Goal: Information Seeking & Learning: Learn about a topic

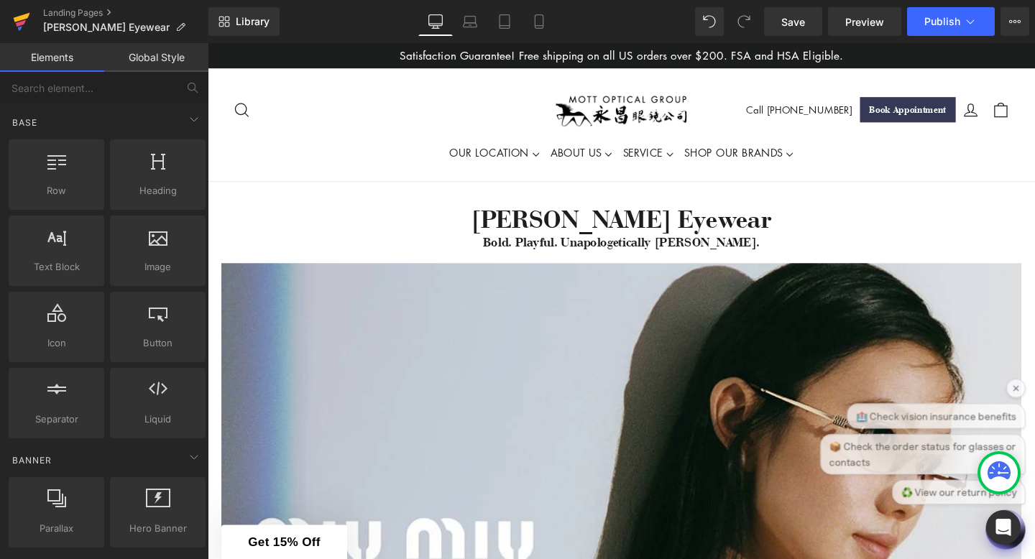
drag, startPoint x: 22, startPoint y: 21, endPoint x: 71, endPoint y: 32, distance: 50.9
click at [22, 21] on icon at bounding box center [21, 23] width 10 height 6
click at [540, 20] on icon at bounding box center [539, 21] width 14 height 14
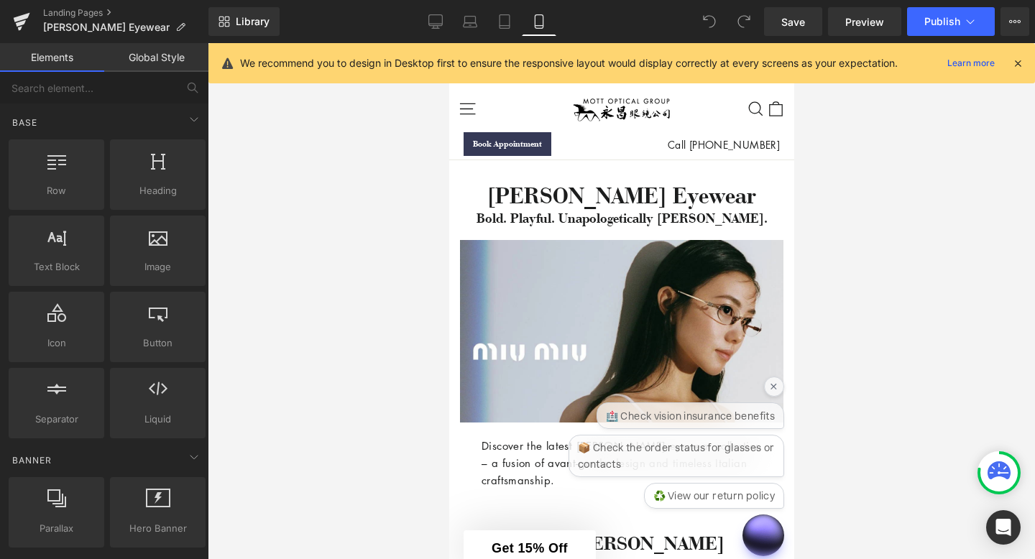
scroll to position [117, 0]
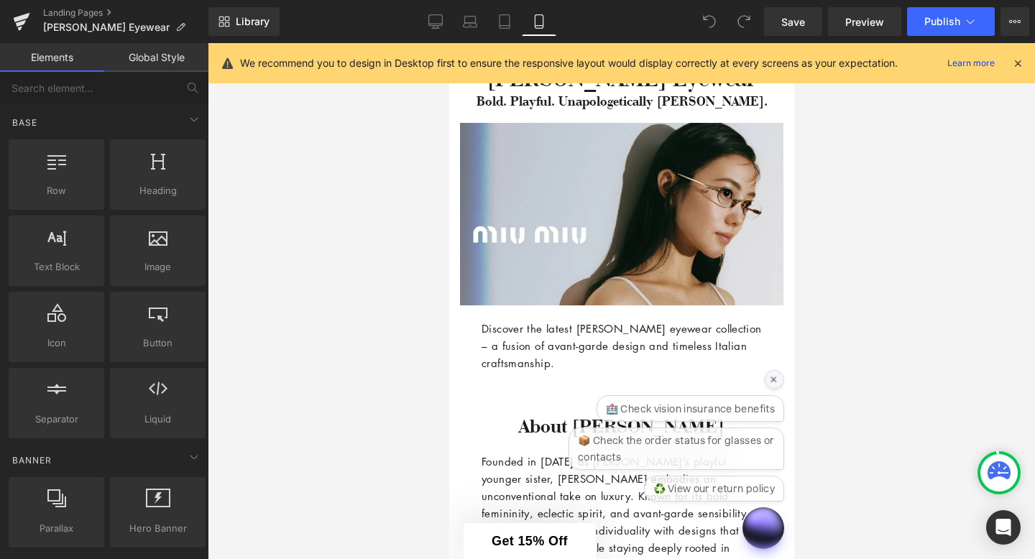
click at [772, 376] on div "×" at bounding box center [773, 379] width 19 height 19
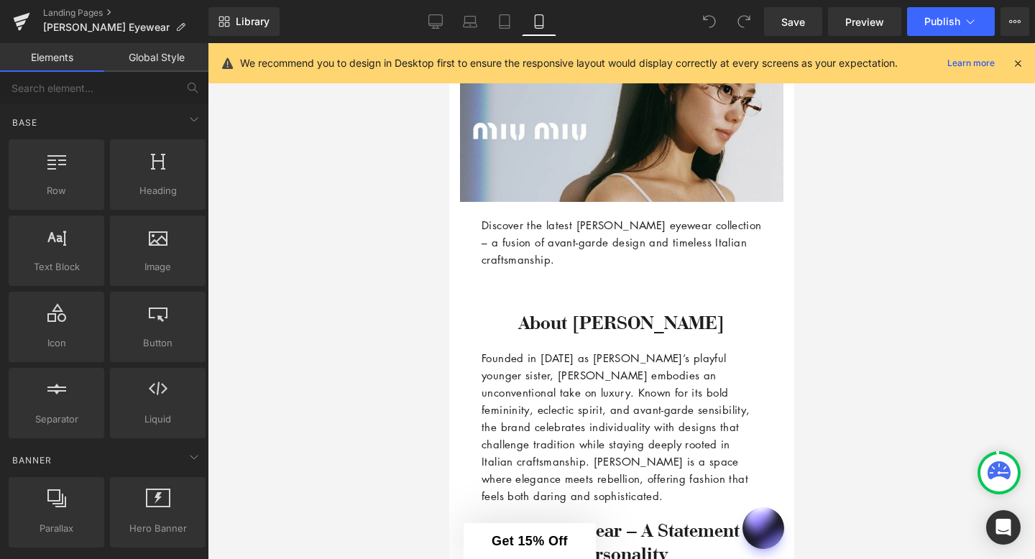
scroll to position [348, 0]
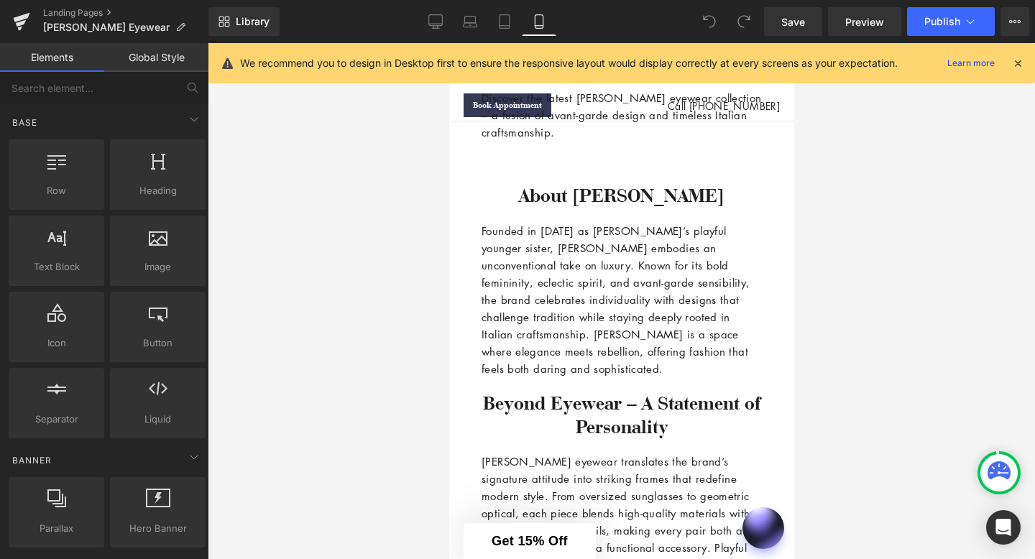
click at [336, 394] on div at bounding box center [621, 301] width 827 height 516
click at [505, 24] on icon at bounding box center [504, 21] width 14 height 14
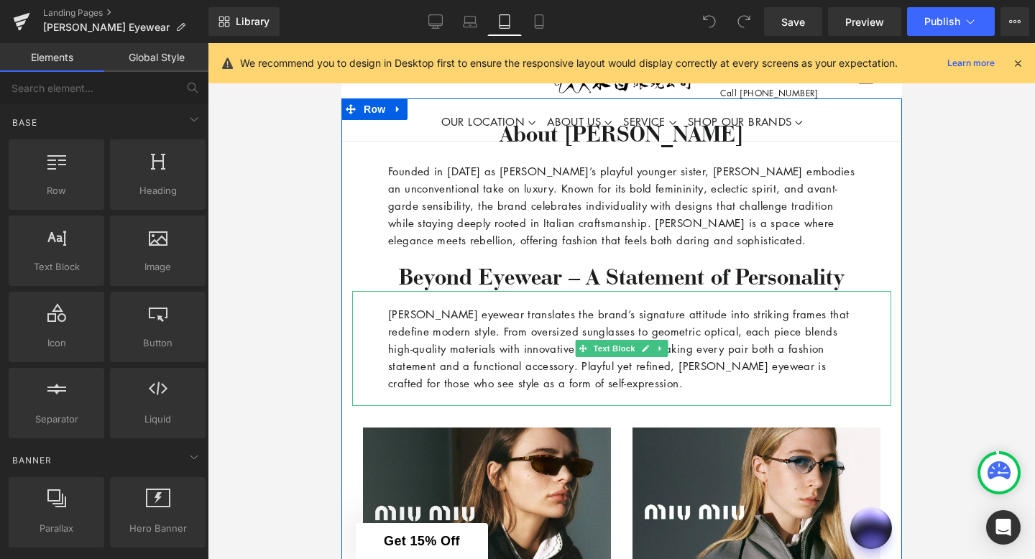
scroll to position [523, 0]
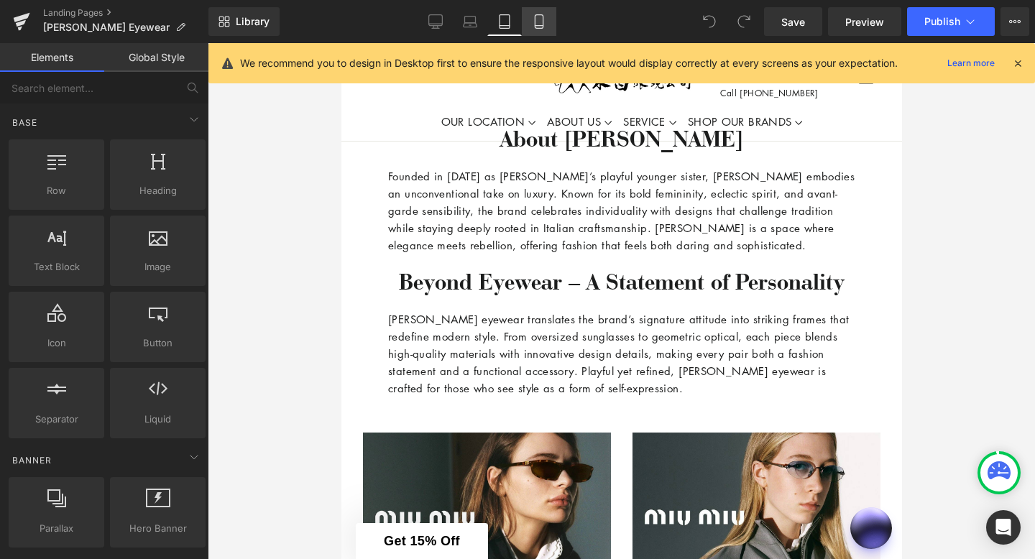
click at [535, 21] on icon at bounding box center [539, 21] width 14 height 14
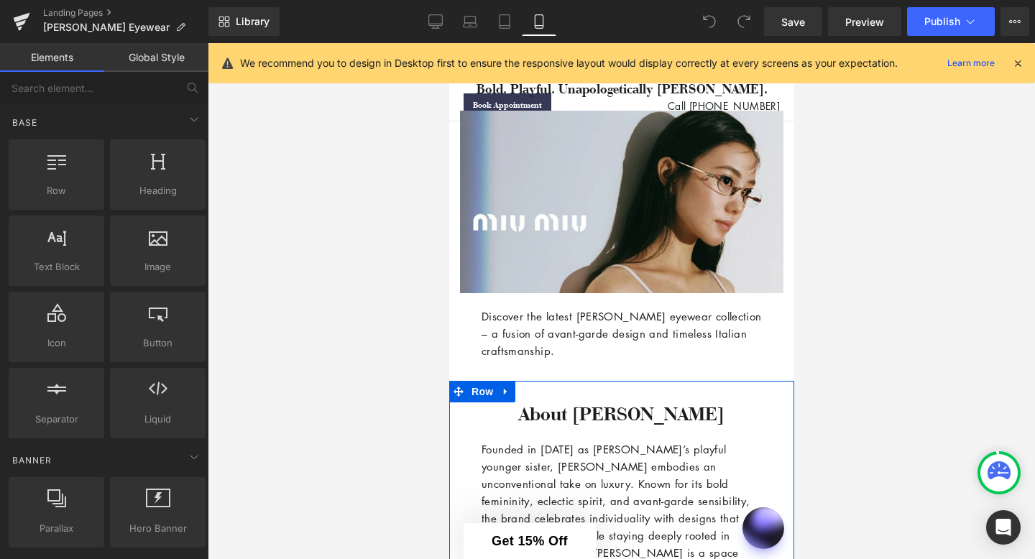
scroll to position [0, 0]
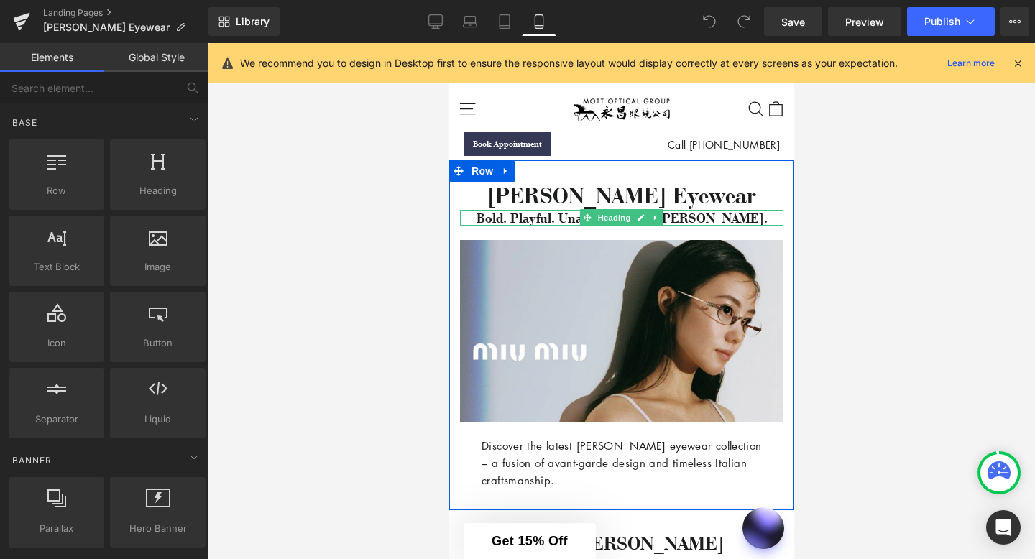
click at [563, 217] on h5 "Bold. Playful. Unapologetically [PERSON_NAME]." at bounding box center [620, 218] width 323 height 17
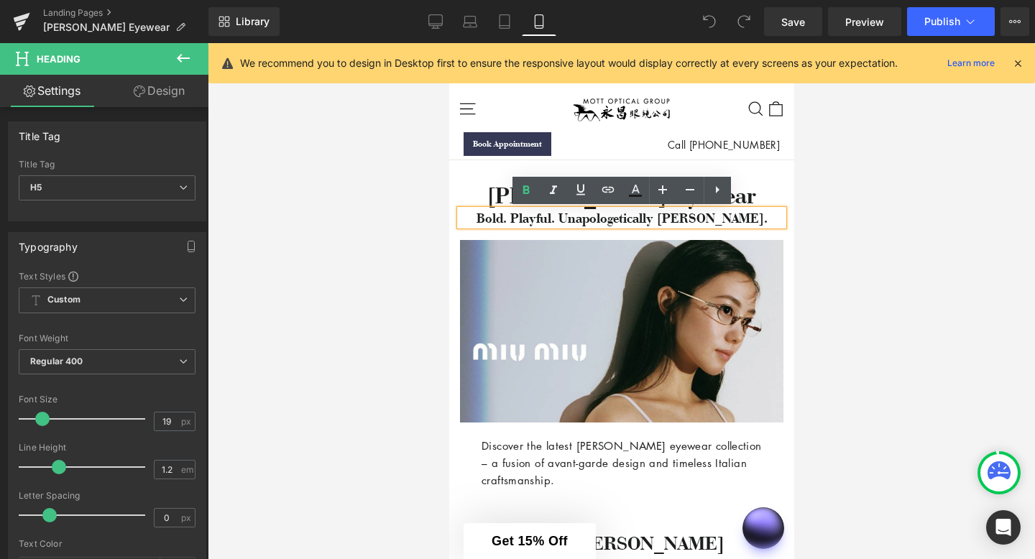
click at [563, 218] on h5 "Bold. Playful. Unapologetically [PERSON_NAME]." at bounding box center [620, 218] width 323 height 17
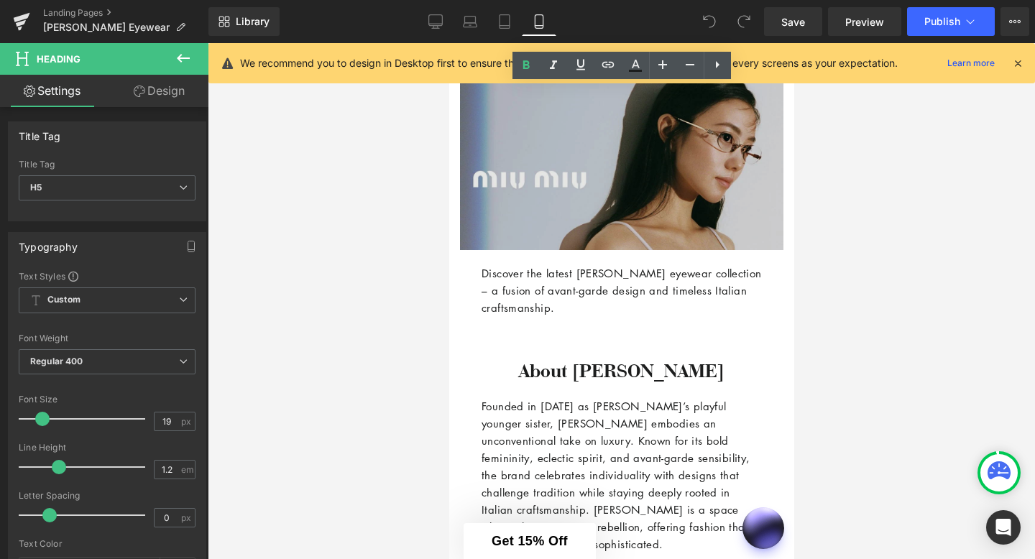
scroll to position [257, 0]
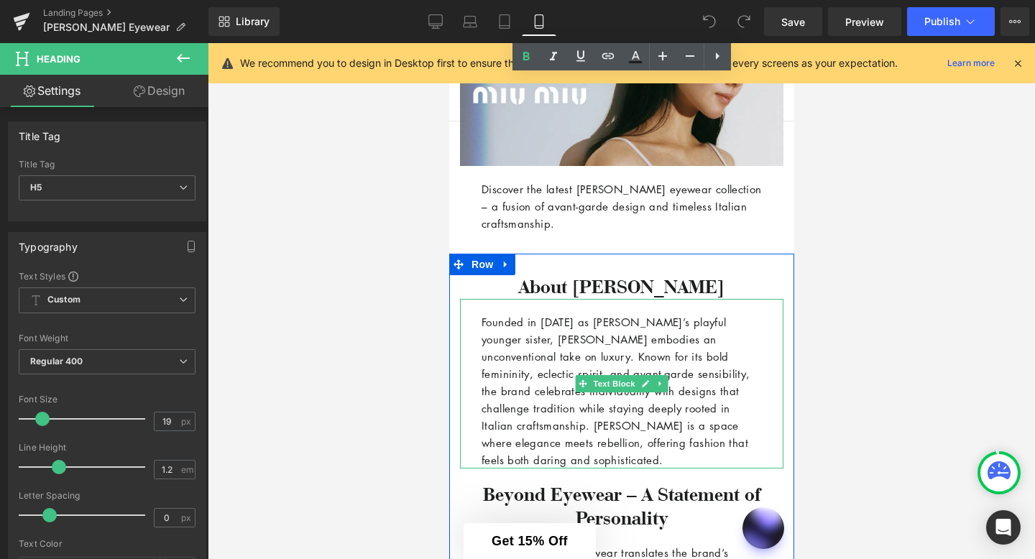
click at [550, 395] on p "Founded in [DATE] as [PERSON_NAME]’s playful younger sister, [PERSON_NAME] embo…" at bounding box center [621, 390] width 280 height 155
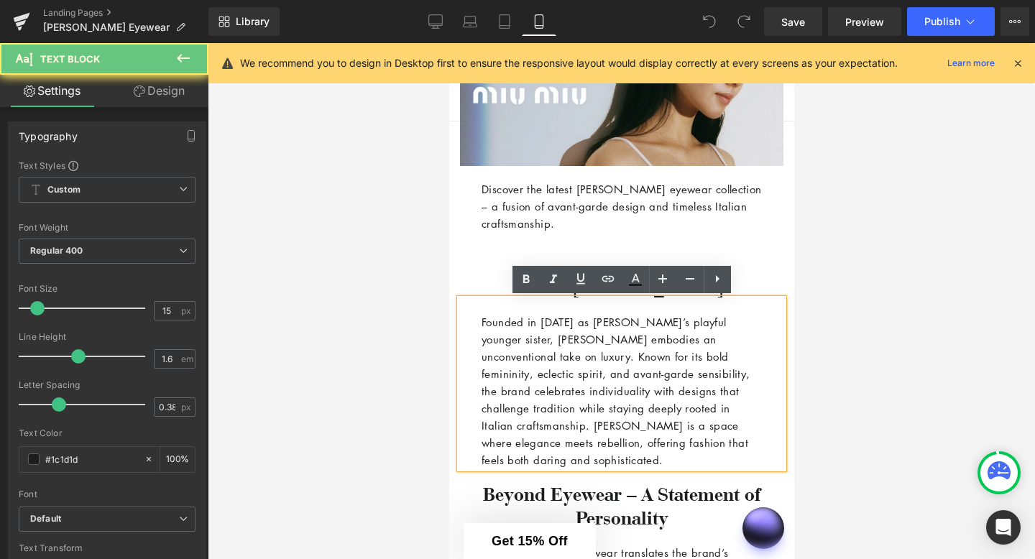
click at [550, 395] on p "Founded in [DATE] as [PERSON_NAME]’s playful younger sister, [PERSON_NAME] embo…" at bounding box center [621, 390] width 280 height 155
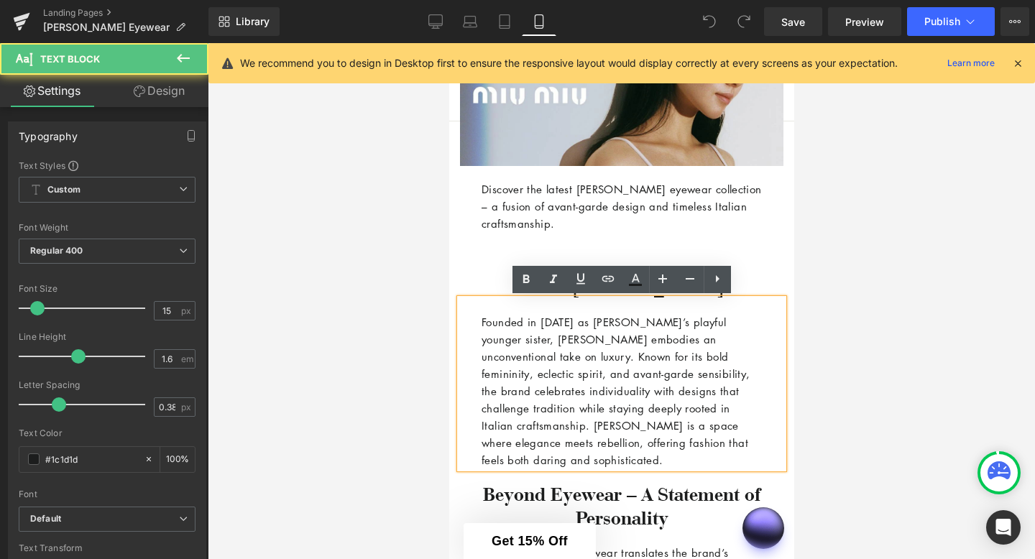
click at [555, 457] on p "Founded in [DATE] as [PERSON_NAME]’s playful younger sister, [PERSON_NAME] embo…" at bounding box center [621, 390] width 280 height 155
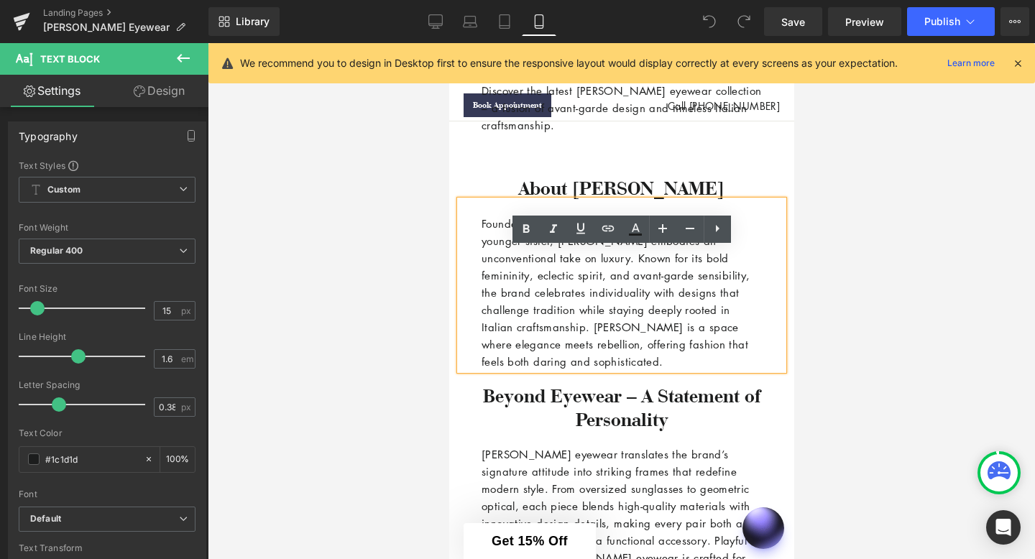
scroll to position [307, 0]
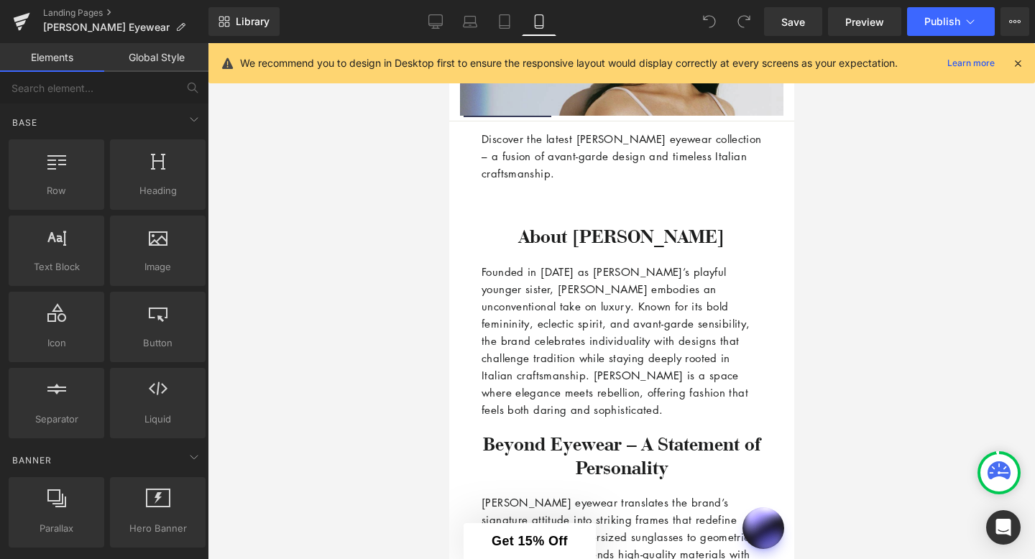
click at [391, 405] on div at bounding box center [621, 301] width 827 height 516
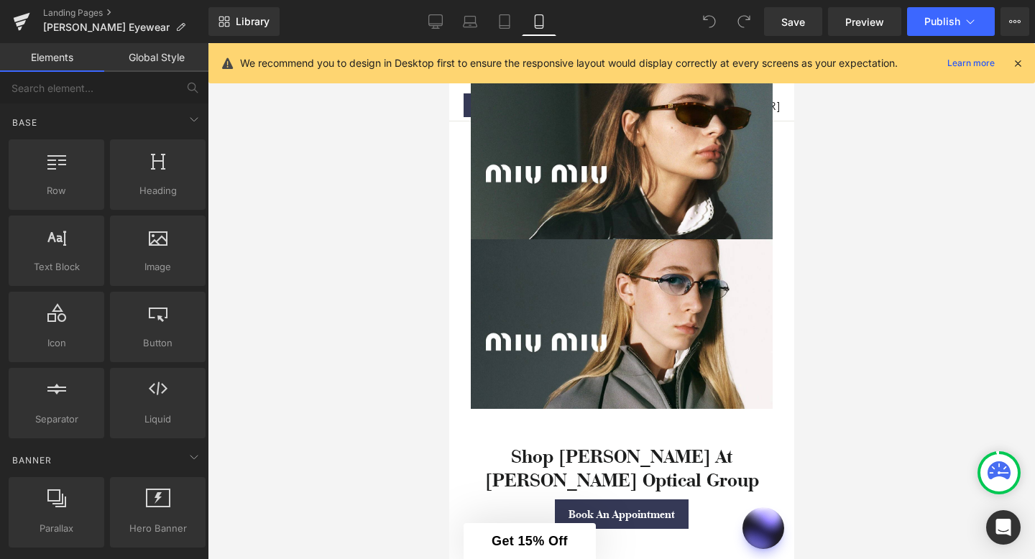
scroll to position [899, 0]
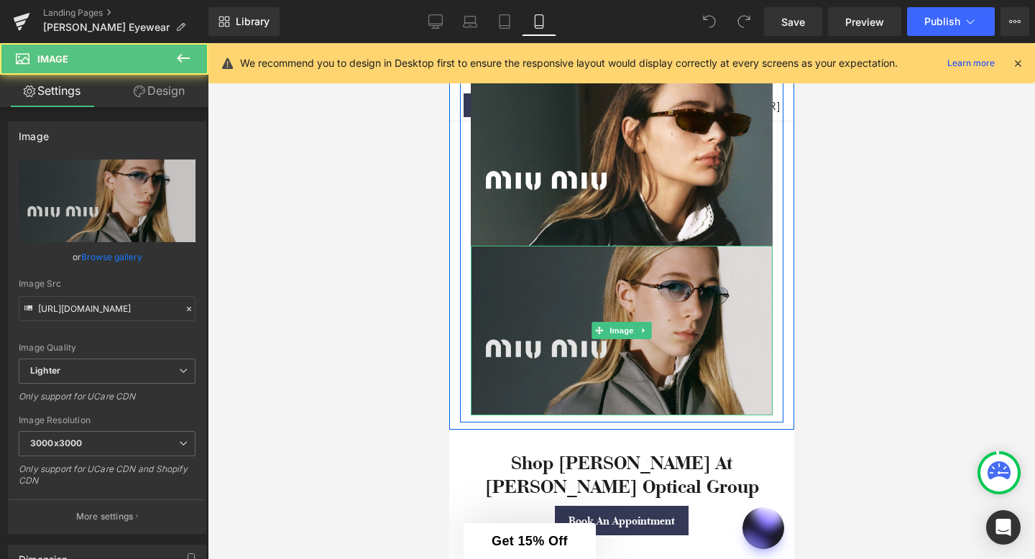
click at [522, 375] on img at bounding box center [621, 331] width 302 height 170
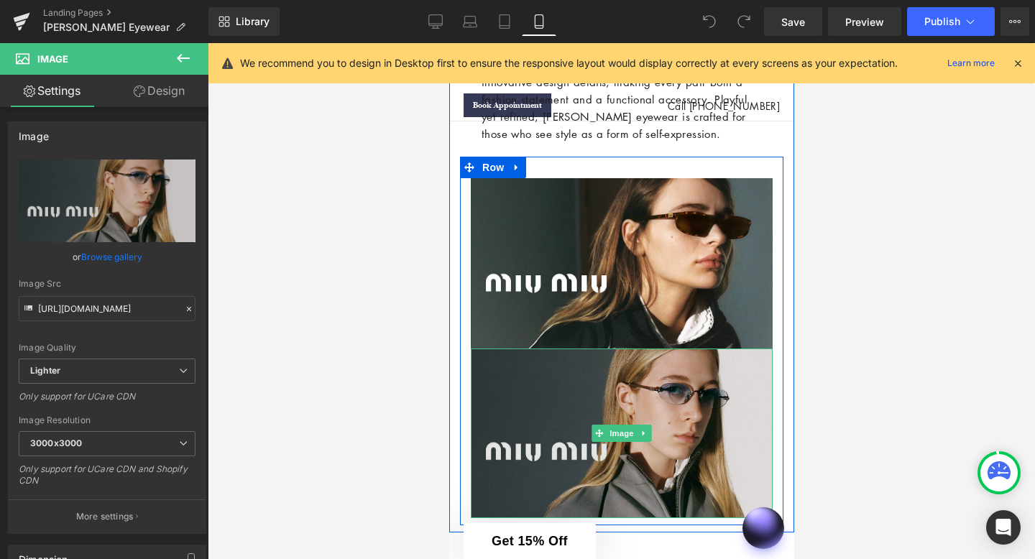
scroll to position [739, 0]
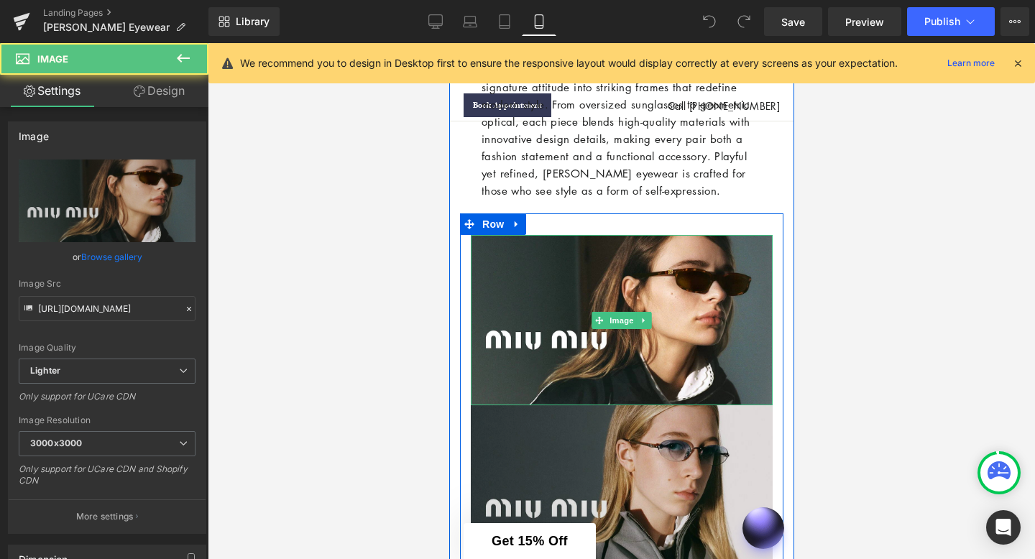
click at [522, 376] on img at bounding box center [621, 320] width 302 height 170
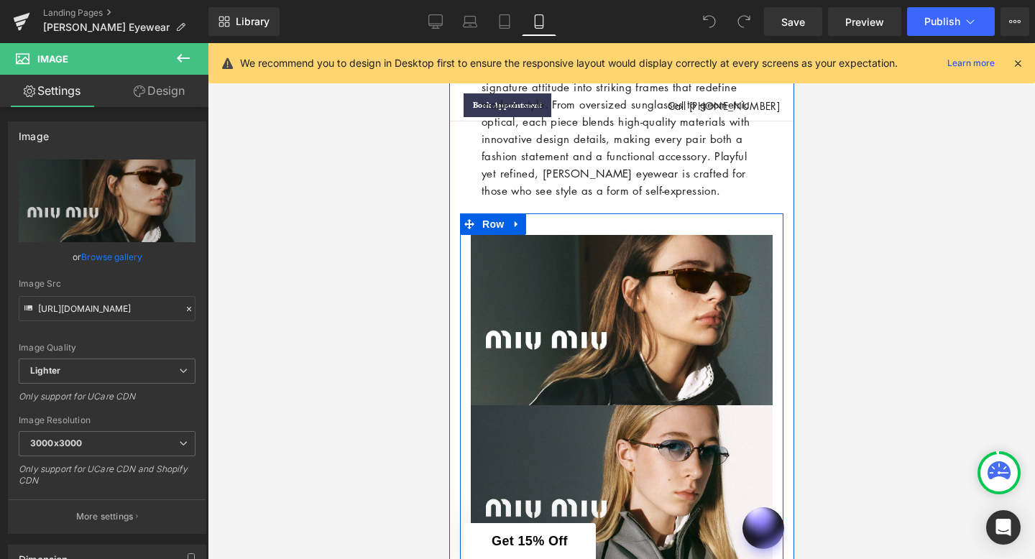
click at [562, 226] on div "Image Image Row" at bounding box center [620, 397] width 323 height 369
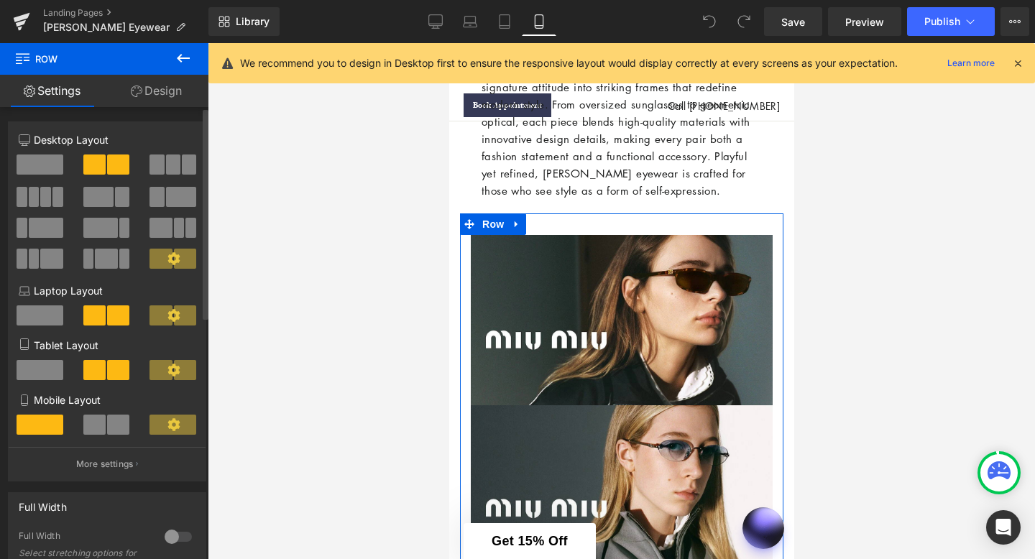
click at [116, 432] on span at bounding box center [118, 425] width 22 height 20
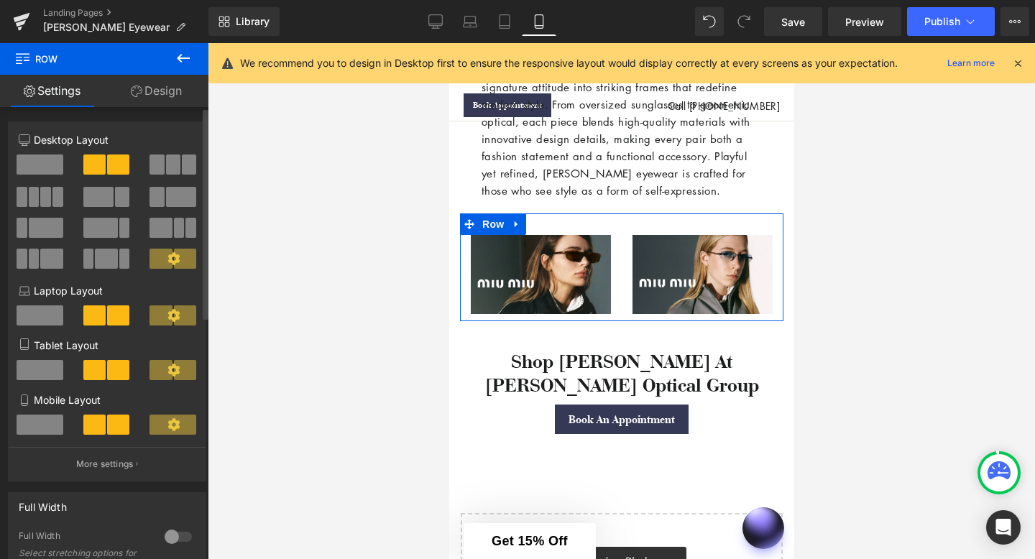
click at [29, 423] on span at bounding box center [40, 425] width 47 height 20
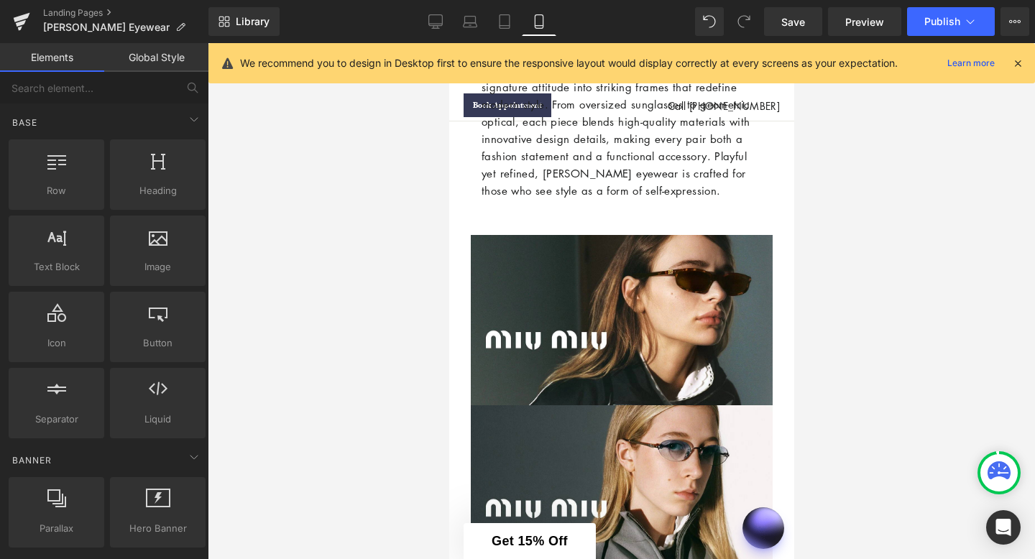
click at [384, 302] on div at bounding box center [621, 301] width 827 height 516
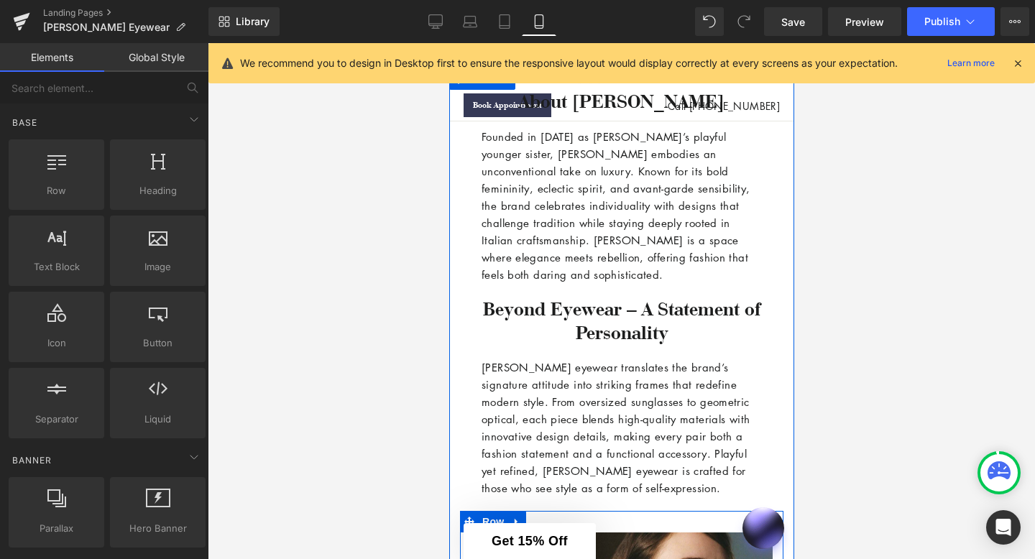
scroll to position [0, 0]
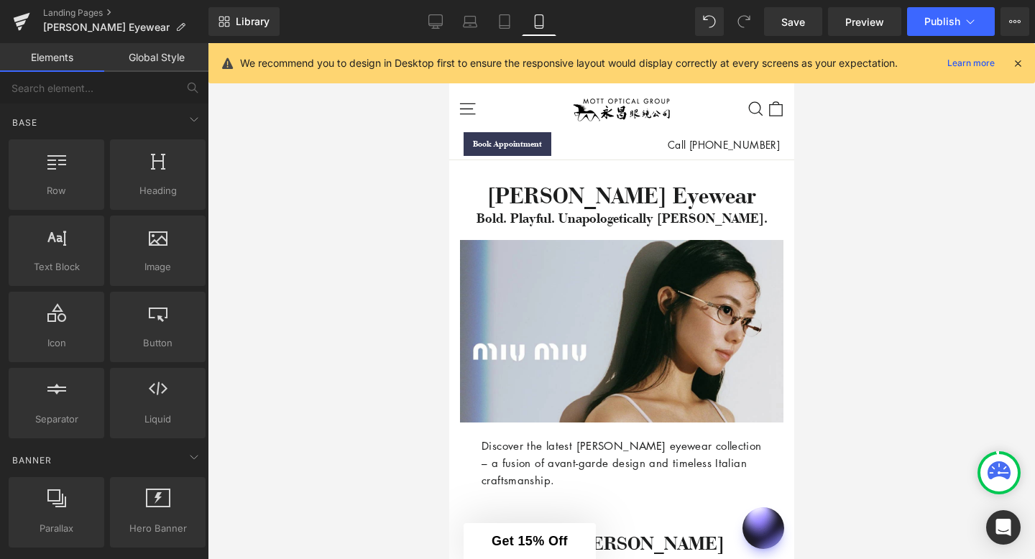
click at [1019, 63] on icon at bounding box center [1017, 63] width 13 height 13
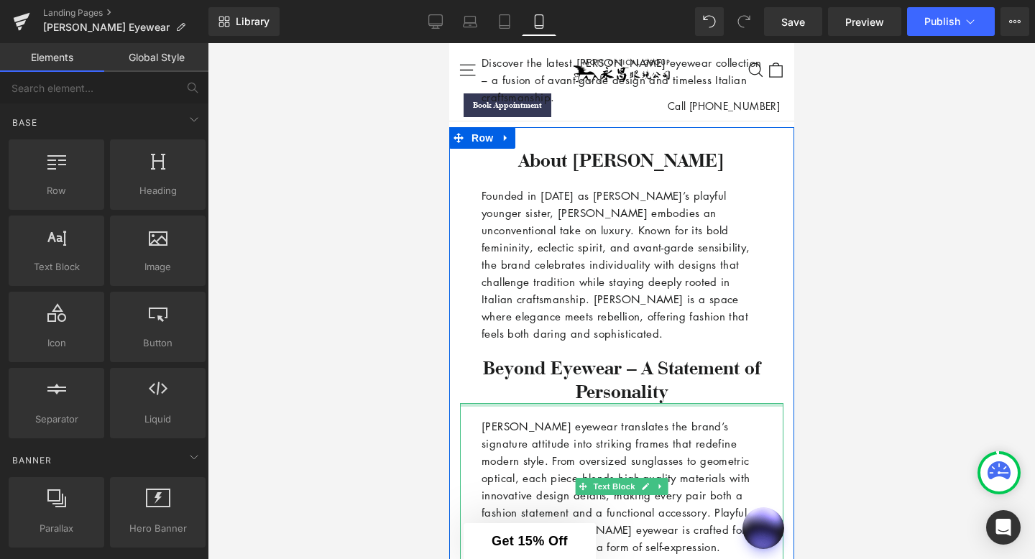
scroll to position [384, 0]
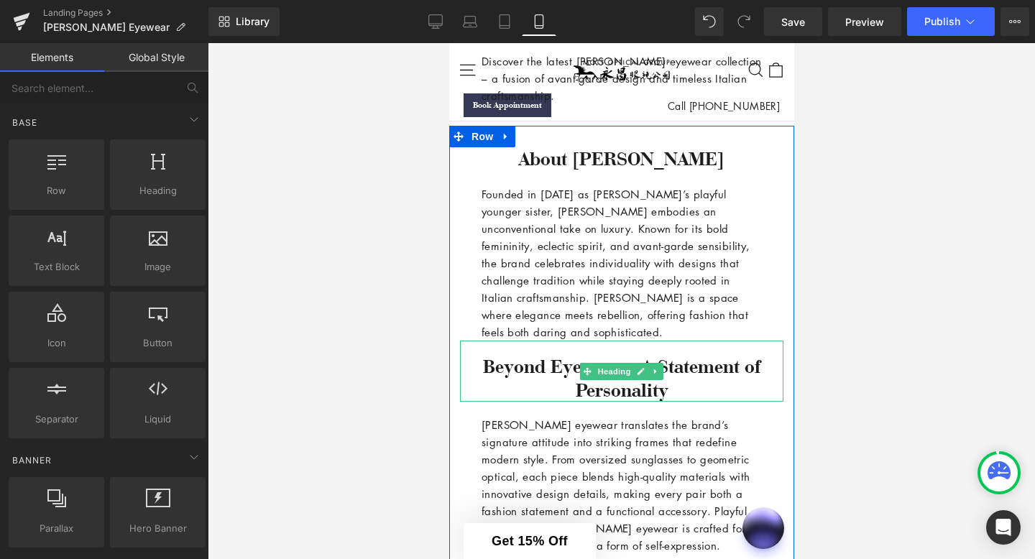
click at [609, 392] on h3 "Beyond Eyewear – A Statement of Personality" at bounding box center [620, 378] width 323 height 47
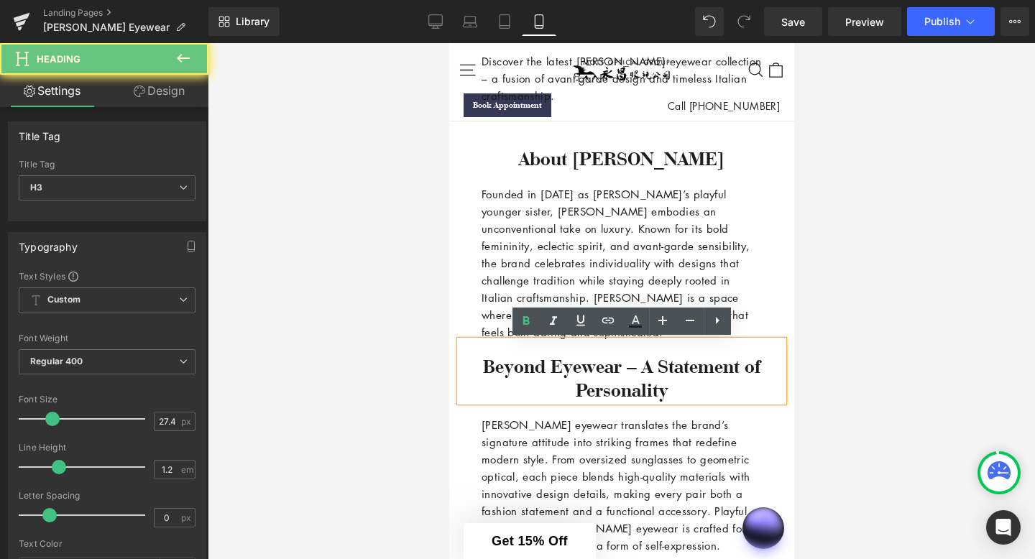
click at [680, 394] on h3 "Beyond Eyewear – A Statement of Personality" at bounding box center [620, 378] width 323 height 47
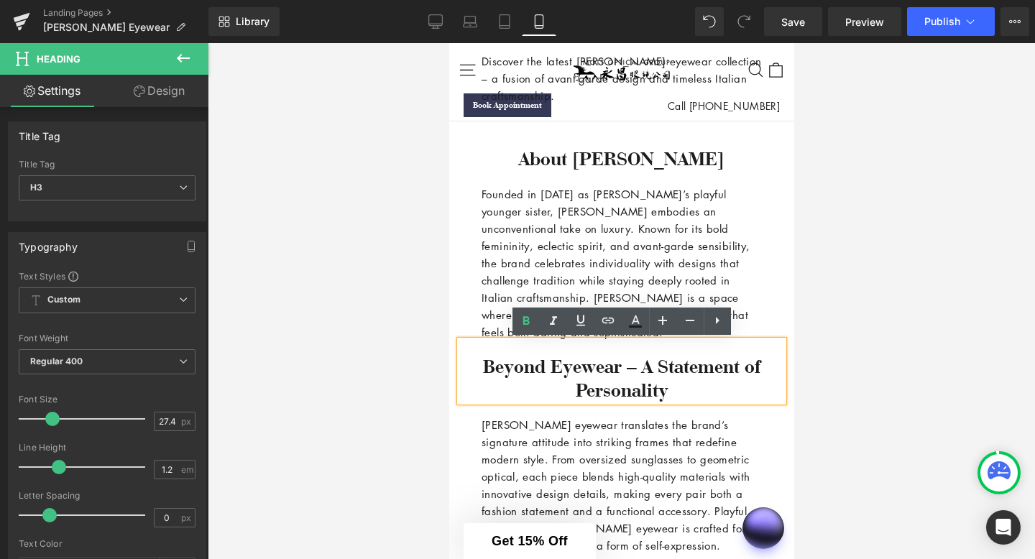
click at [679, 394] on h3 "Beyond Eyewear – A Statement of Personality" at bounding box center [620, 378] width 323 height 47
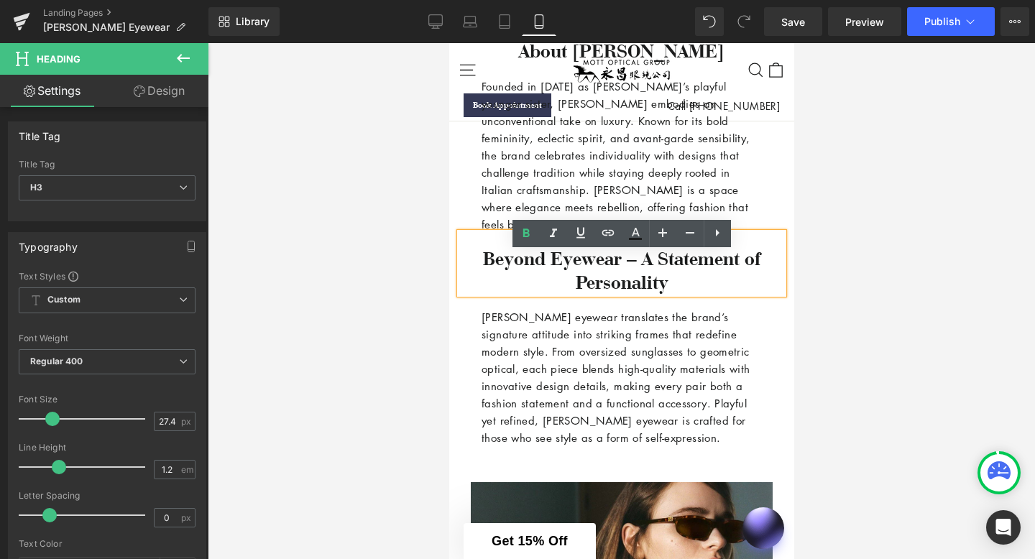
scroll to position [494, 0]
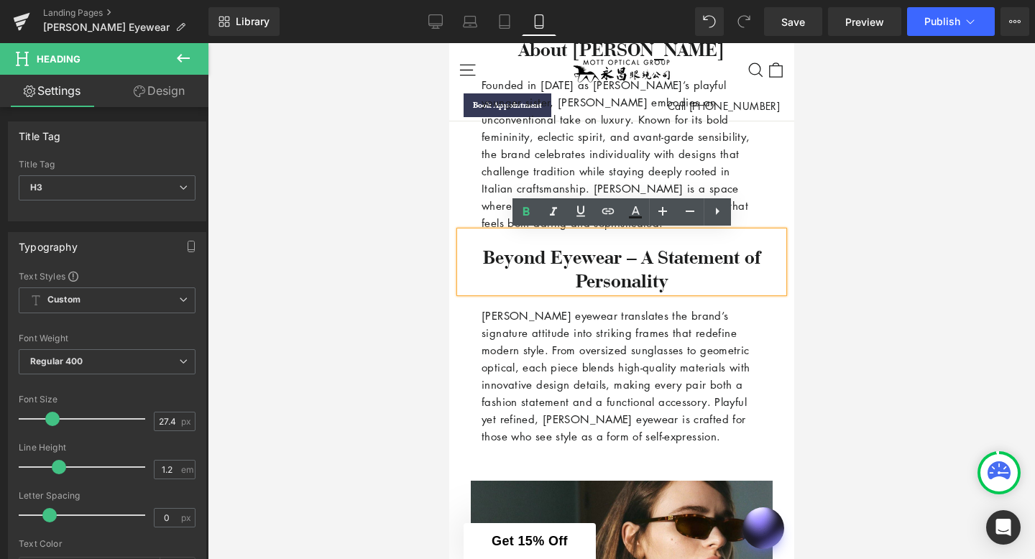
click at [612, 338] on p "[PERSON_NAME] eyewear translates the brand’s signature attitude into striking f…" at bounding box center [621, 376] width 280 height 138
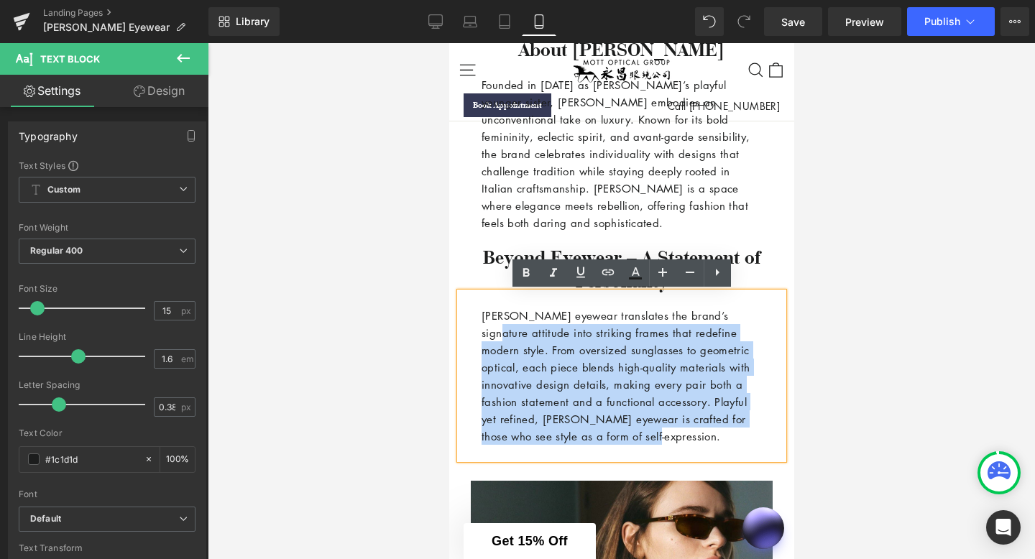
drag, startPoint x: 480, startPoint y: 331, endPoint x: 724, endPoint y: 435, distance: 265.9
click at [724, 435] on div "[PERSON_NAME] eyewear translates the brand’s signature attitude into striking f…" at bounding box center [620, 375] width 323 height 167
click at [724, 435] on p "[PERSON_NAME] eyewear translates the brand’s signature attitude into striking f…" at bounding box center [621, 376] width 280 height 138
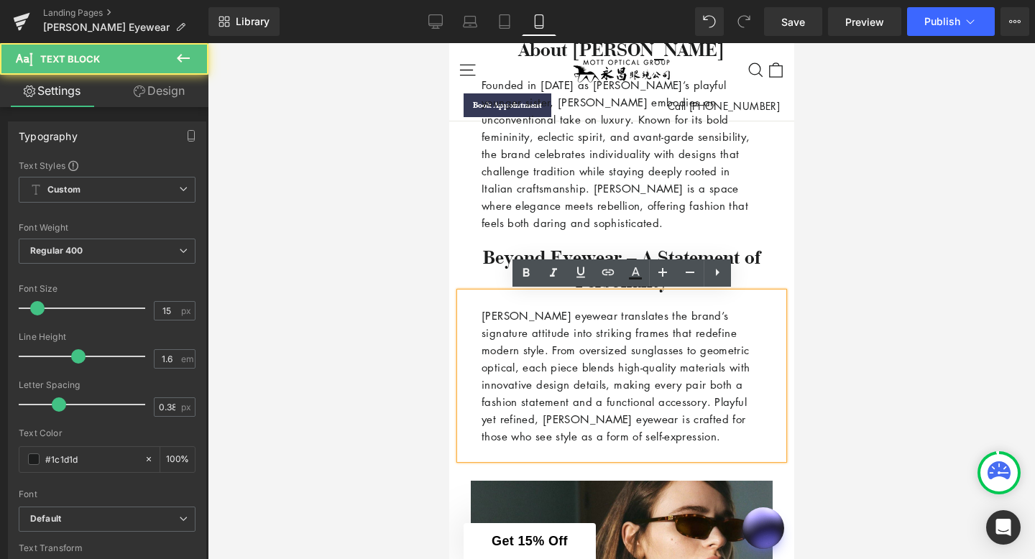
click at [711, 440] on p "[PERSON_NAME] eyewear translates the brand’s signature attitude into striking f…" at bounding box center [621, 376] width 280 height 138
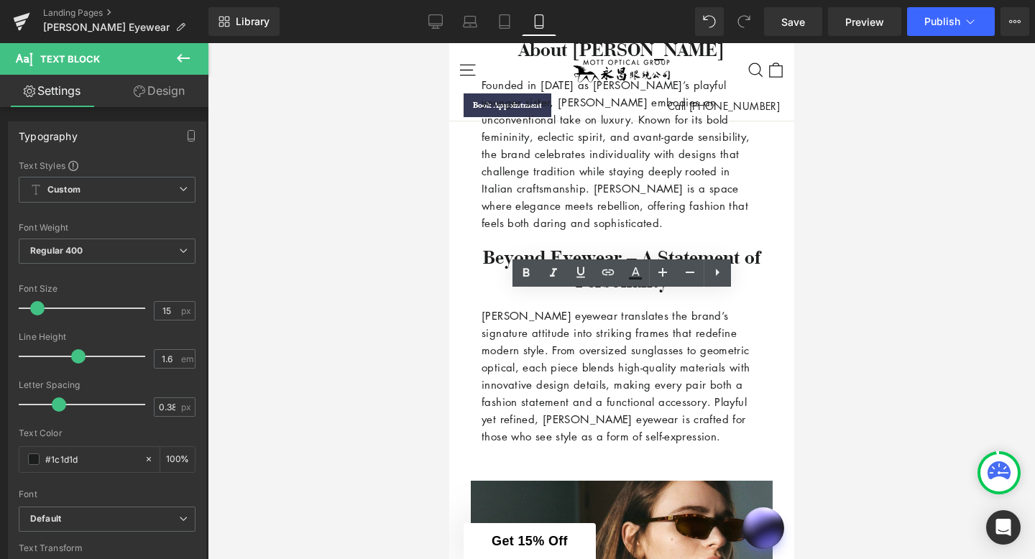
click at [420, 407] on div at bounding box center [621, 301] width 827 height 516
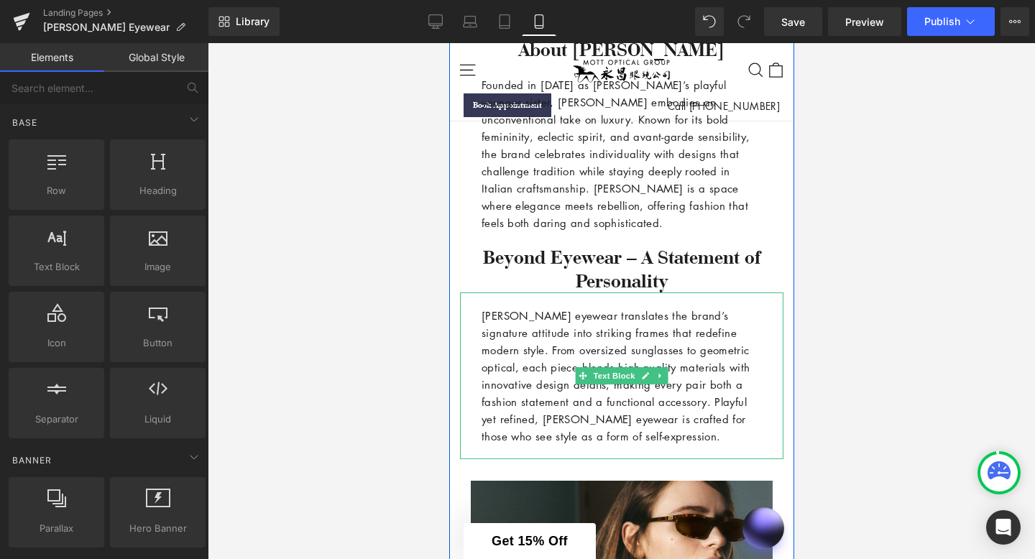
click at [499, 315] on p "[PERSON_NAME] eyewear translates the brand’s signature attitude into striking f…" at bounding box center [621, 376] width 280 height 138
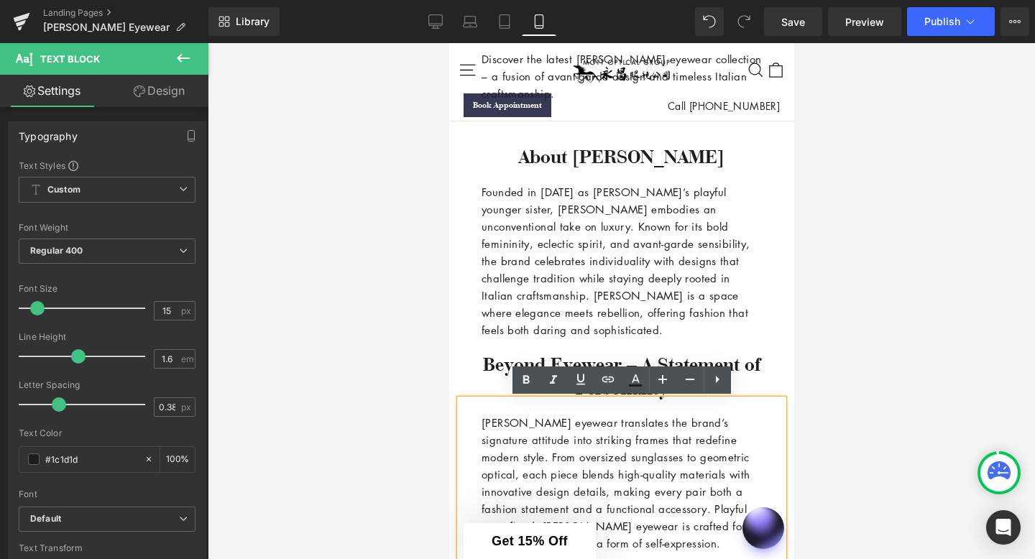
scroll to position [386, 0]
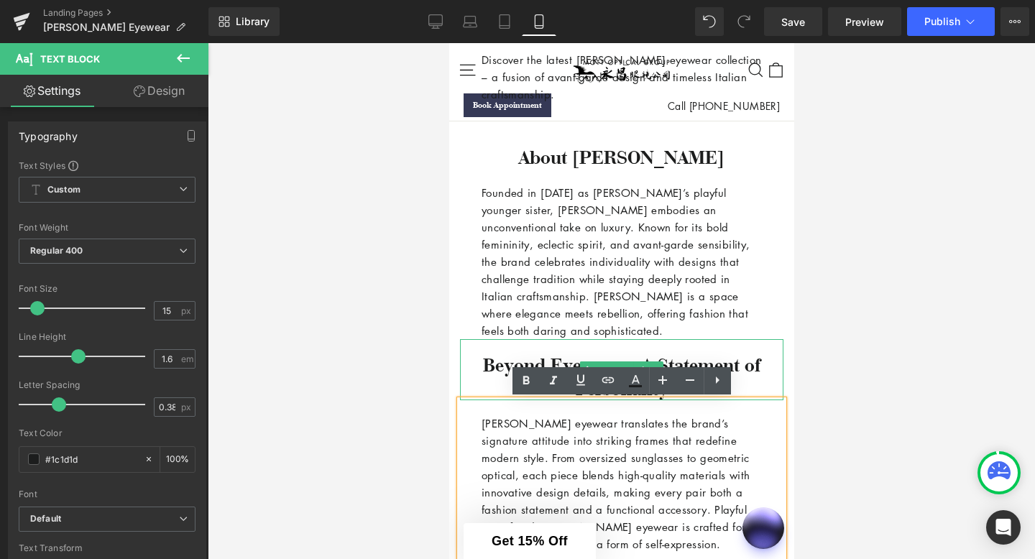
click at [759, 364] on h3 "Beyond Eyewear – A Statement of Personality" at bounding box center [620, 377] width 323 height 47
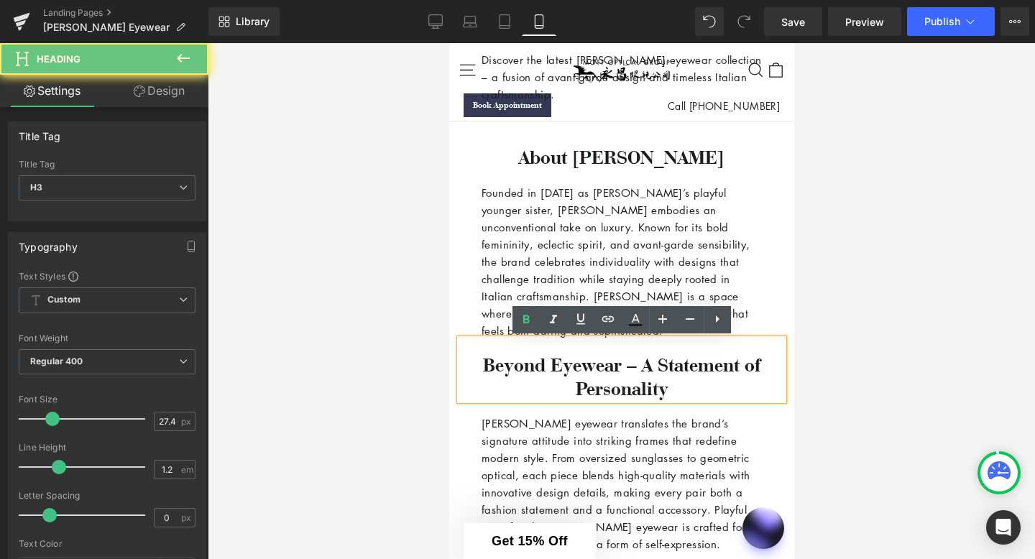
click at [769, 369] on h3 "Beyond Eyewear – A Statement of Personality" at bounding box center [620, 377] width 323 height 47
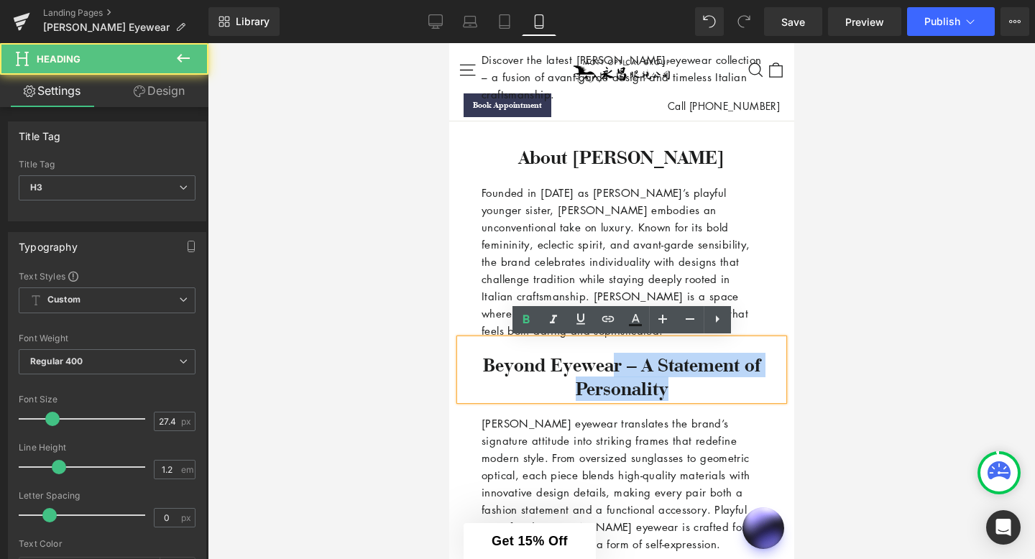
drag, startPoint x: 666, startPoint y: 392, endPoint x: 615, endPoint y: 363, distance: 58.6
click at [614, 363] on h3 "Beyond Eyewear – A Statement of Personality" at bounding box center [620, 377] width 323 height 47
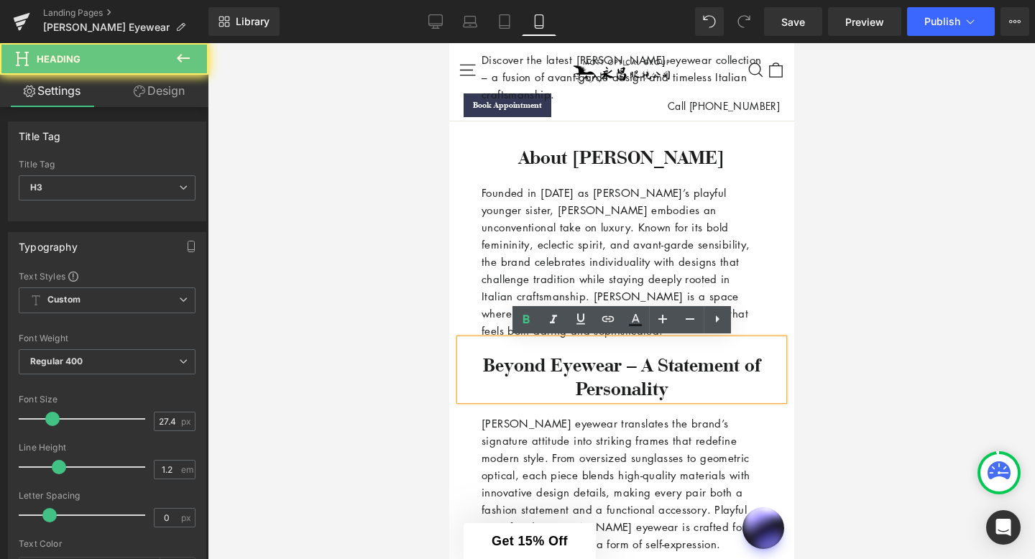
click at [617, 364] on h3 "Beyond Eyewear – A Statement of Personality" at bounding box center [620, 377] width 323 height 47
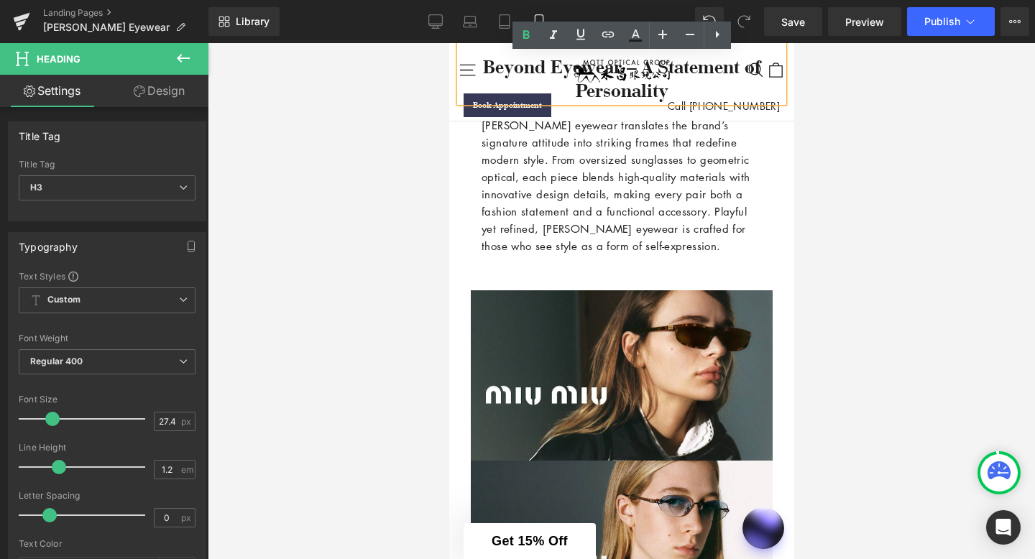
scroll to position [670, 0]
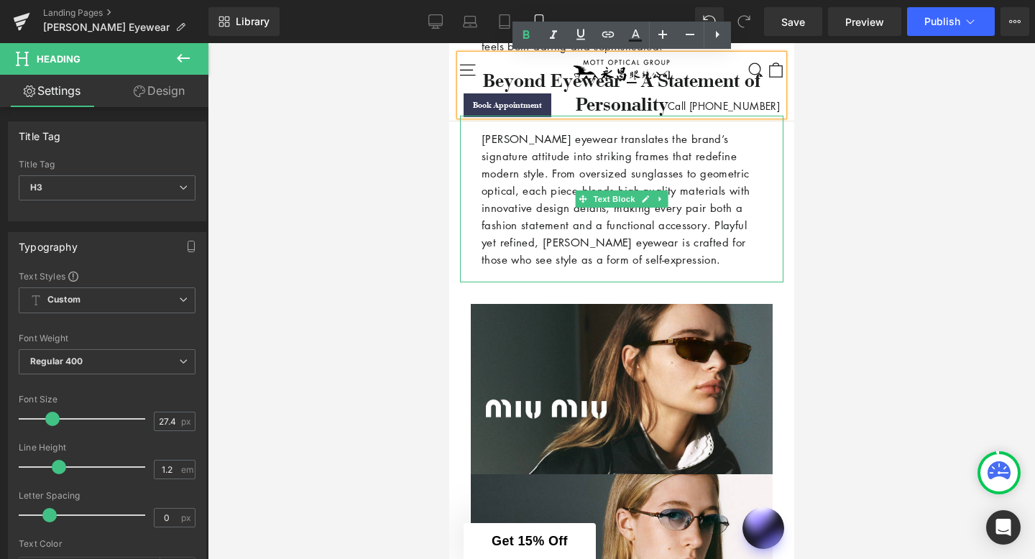
click at [696, 257] on p "[PERSON_NAME] eyewear translates the brand’s signature attitude into striking f…" at bounding box center [621, 199] width 280 height 138
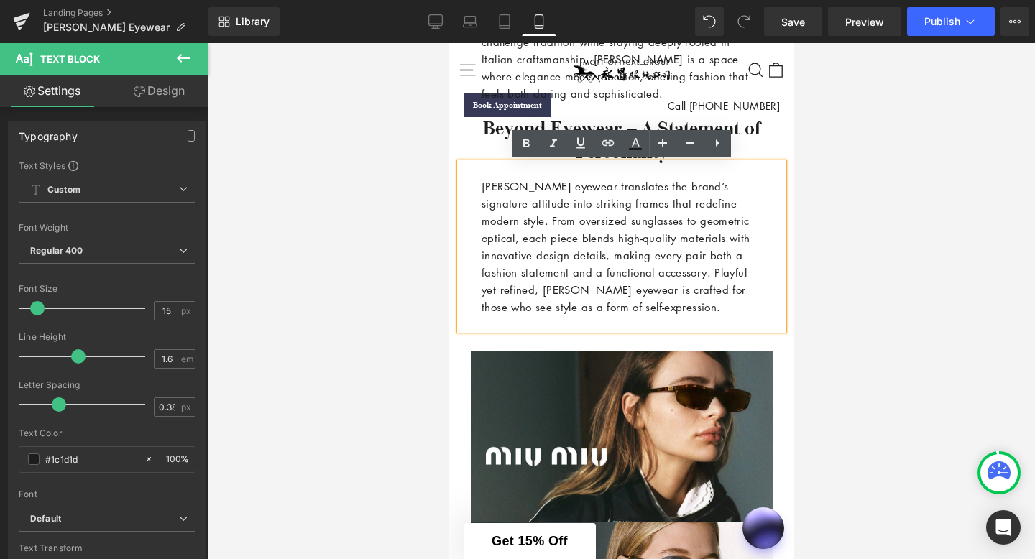
scroll to position [622, 0]
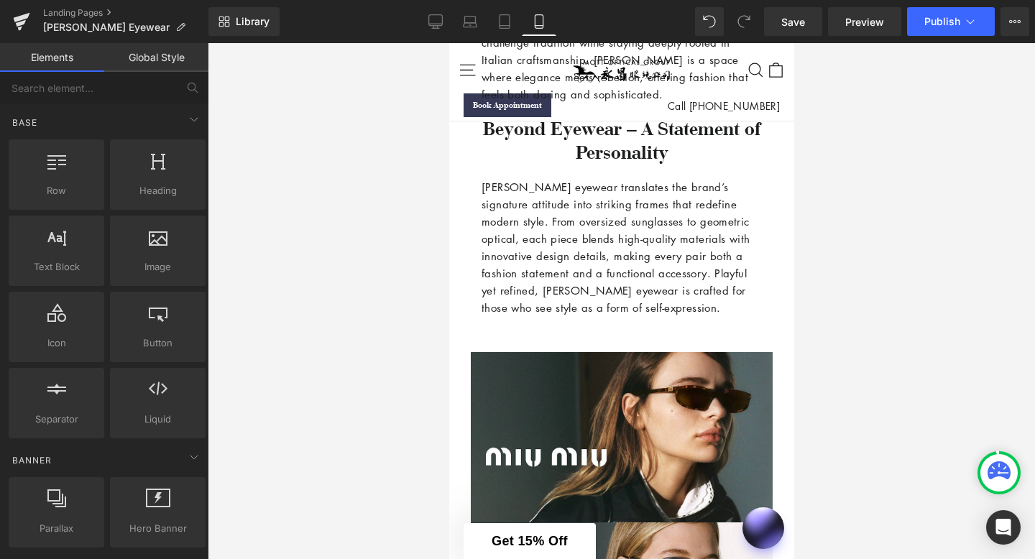
click at [401, 337] on div at bounding box center [621, 301] width 827 height 516
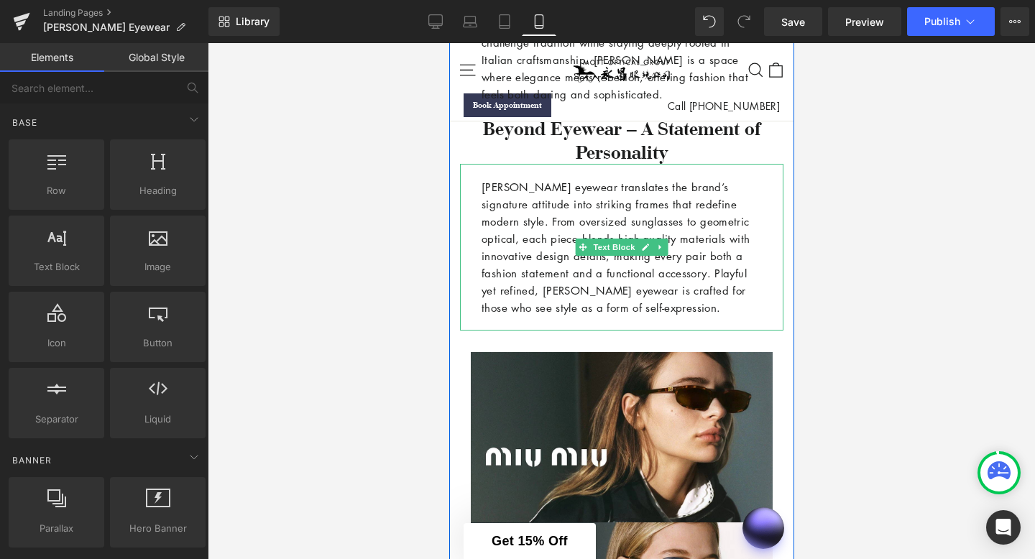
click at [490, 264] on p "[PERSON_NAME] eyewear translates the brand’s signature attitude into striking f…" at bounding box center [621, 247] width 280 height 138
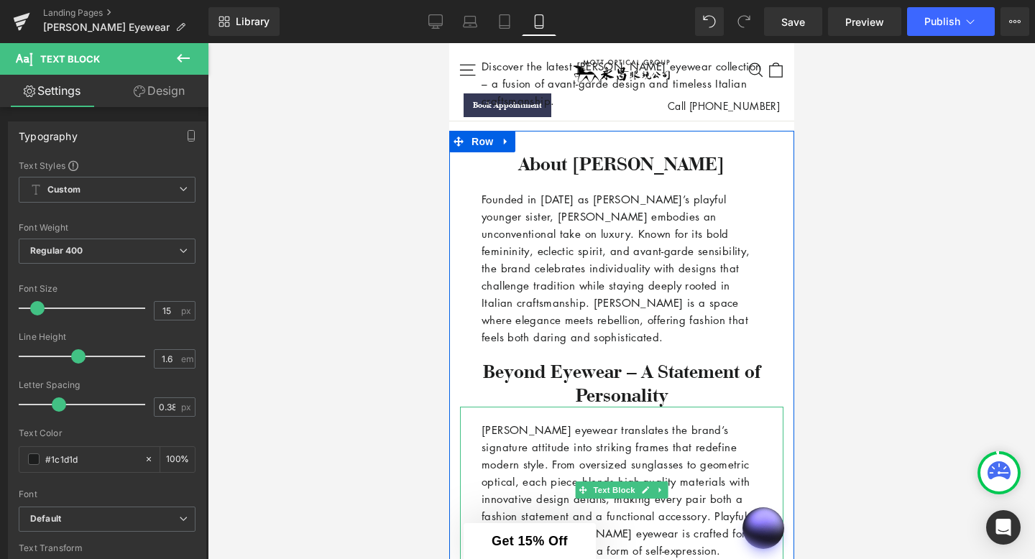
scroll to position [522, 0]
